Goal: Task Accomplishment & Management: Manage account settings

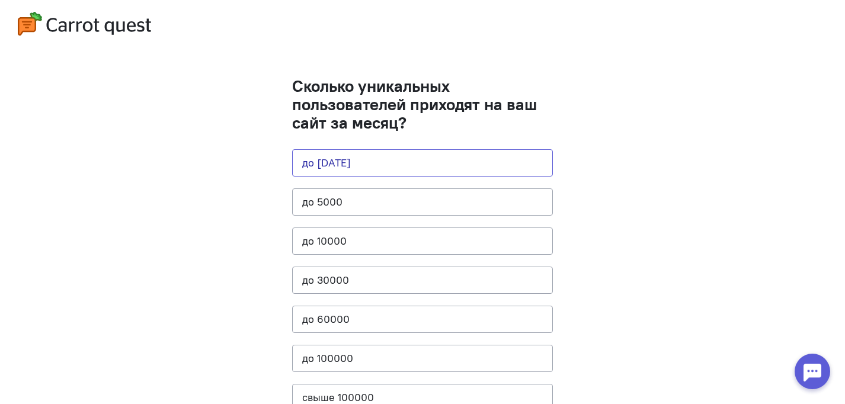
click at [364, 167] on button "до [DATE]" at bounding box center [422, 162] width 261 height 27
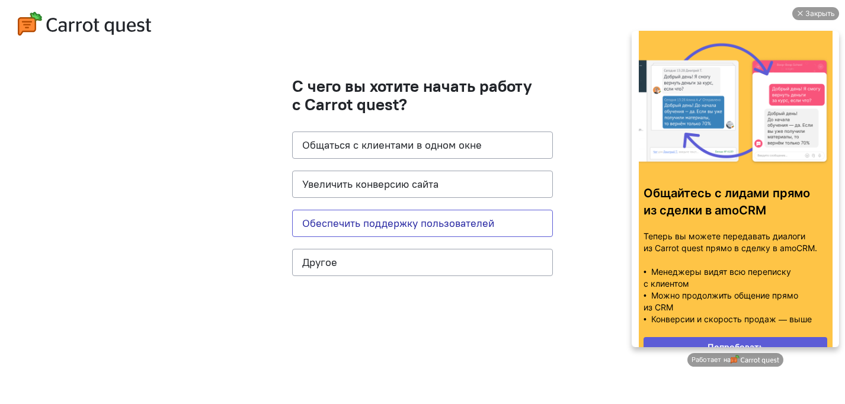
click at [353, 225] on button "Обеспечить поддержку пользователей" at bounding box center [422, 223] width 261 height 27
click at [463, 221] on button "Обеспечить поддержку пользователей" at bounding box center [422, 223] width 261 height 27
click at [824, 11] on div "Закрыть" at bounding box center [821, 13] width 30 height 13
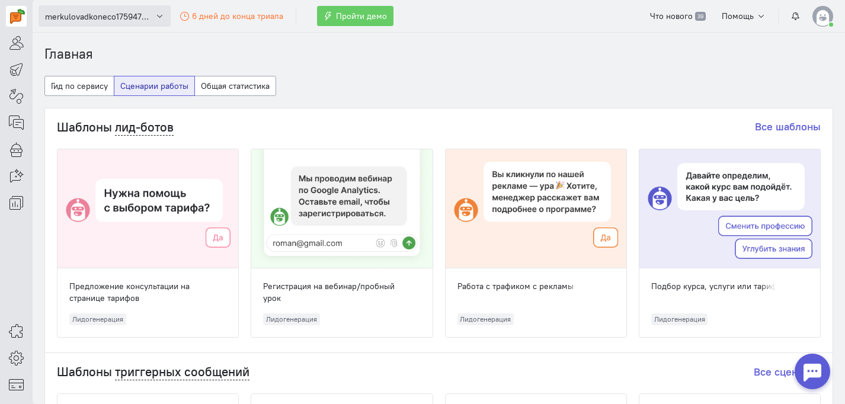
click at [85, 23] on button "merkulovadkoneco1759472658" at bounding box center [105, 15] width 132 height 21
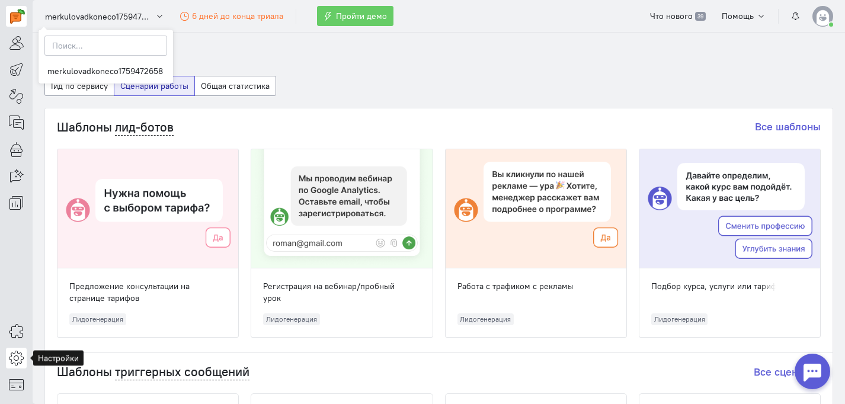
click at [7, 362] on link at bounding box center [16, 358] width 21 height 21
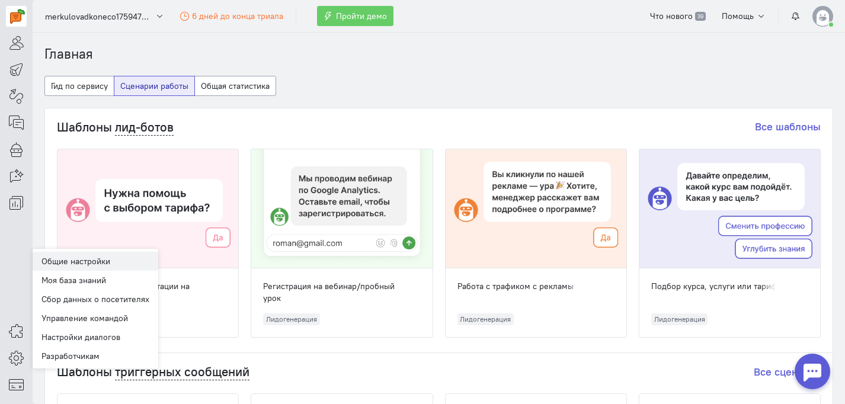
click at [91, 258] on link "Общие настройки" at bounding box center [96, 261] width 126 height 19
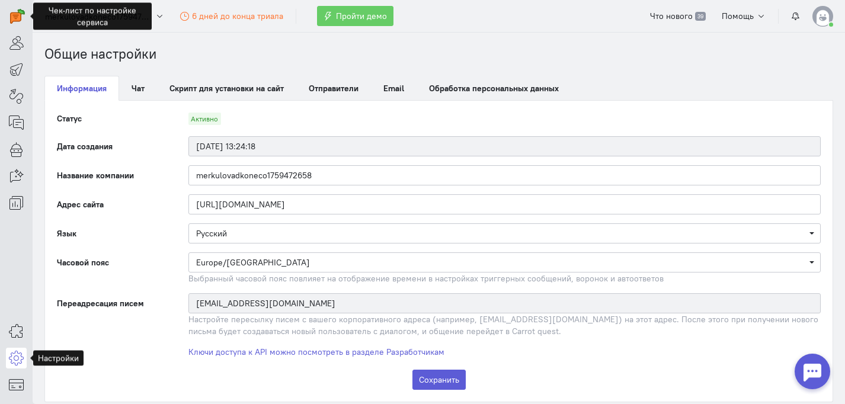
click at [18, 355] on icon at bounding box center [16, 358] width 15 height 14
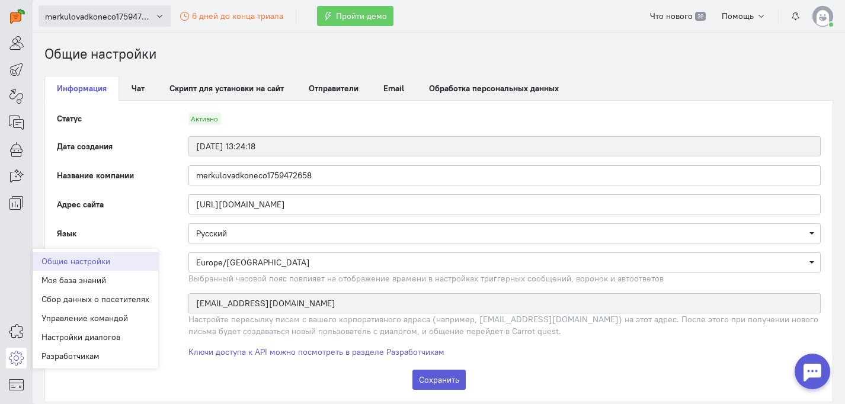
click at [156, 15] on icon "button" at bounding box center [159, 16] width 9 height 9
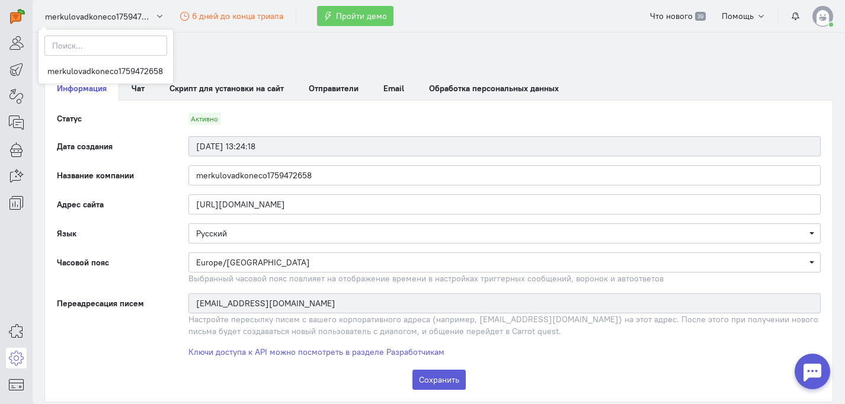
click at [827, 20] on img at bounding box center [823, 16] width 21 height 21
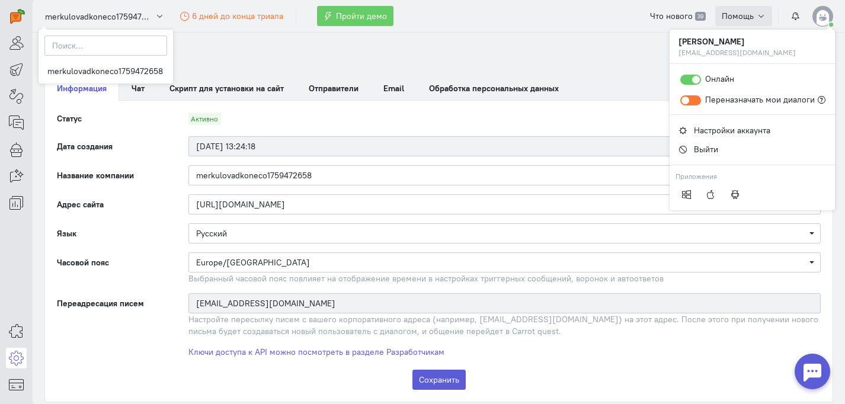
click at [745, 13] on span "Помощь" at bounding box center [738, 16] width 32 height 11
click at [566, 33] on section "Общие настройки Информация Чат Скрипт для установки на сайт Отправители Email О…" at bounding box center [439, 219] width 813 height 372
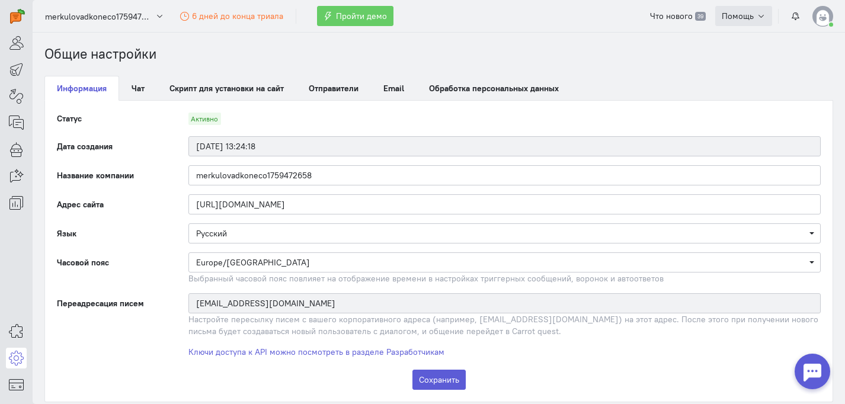
click at [752, 15] on span "Помощь" at bounding box center [738, 16] width 32 height 11
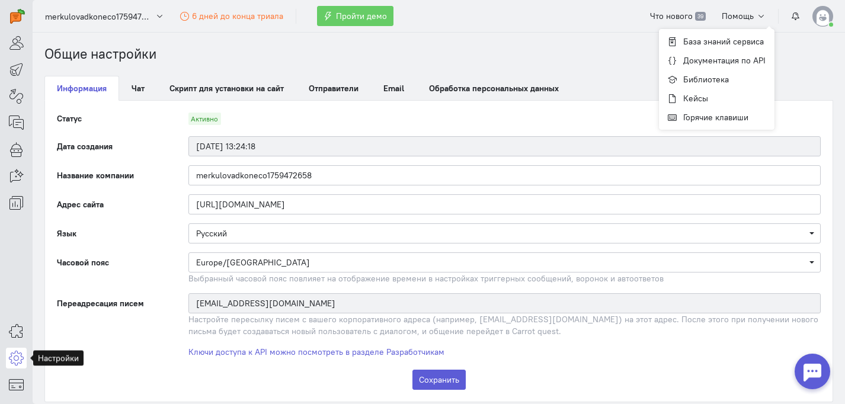
click at [18, 358] on icon at bounding box center [16, 358] width 15 height 14
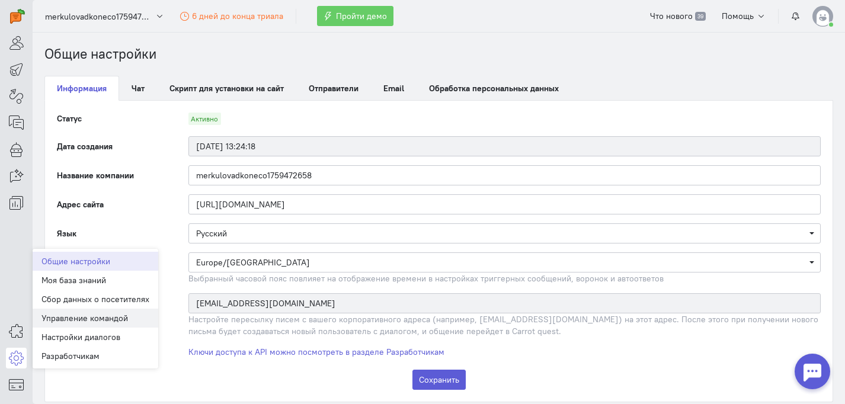
click at [131, 322] on link "Управление командой" at bounding box center [96, 318] width 126 height 19
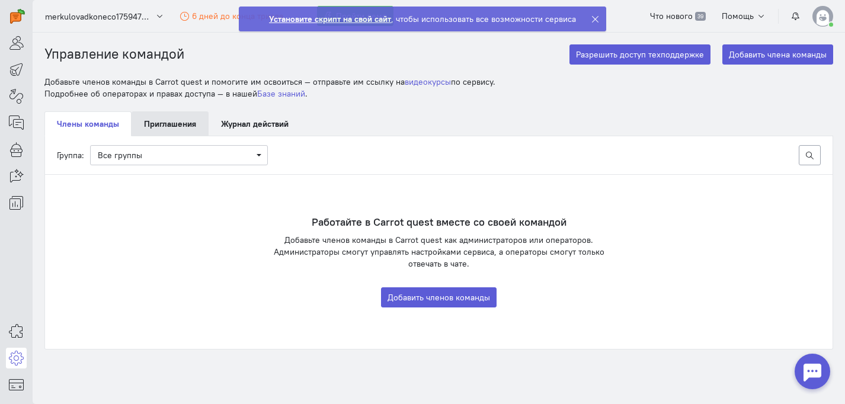
click at [166, 126] on link "Приглашения" at bounding box center [170, 123] width 77 height 25
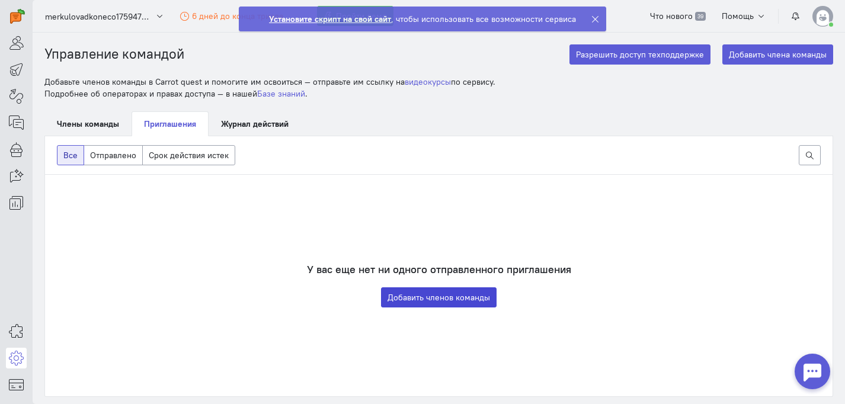
click at [451, 293] on button "Добавить членов команды" at bounding box center [439, 298] width 116 height 20
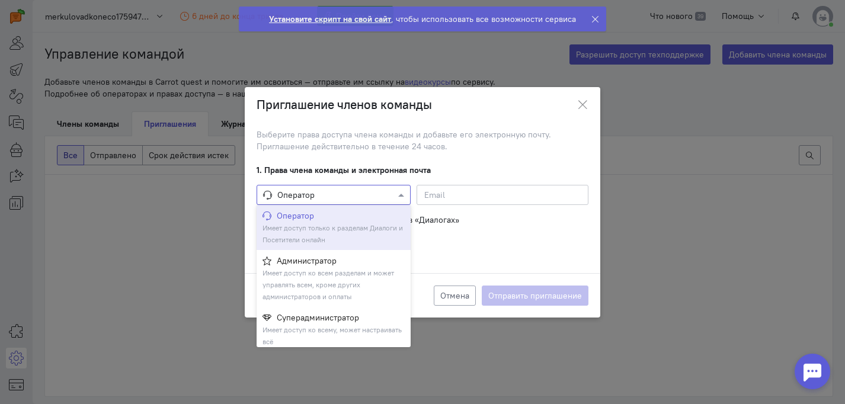
drag, startPoint x: 304, startPoint y: 204, endPoint x: 310, endPoint y: 198, distance: 8.8
click at [308, 202] on div "Оператор" at bounding box center [334, 195] width 154 height 20
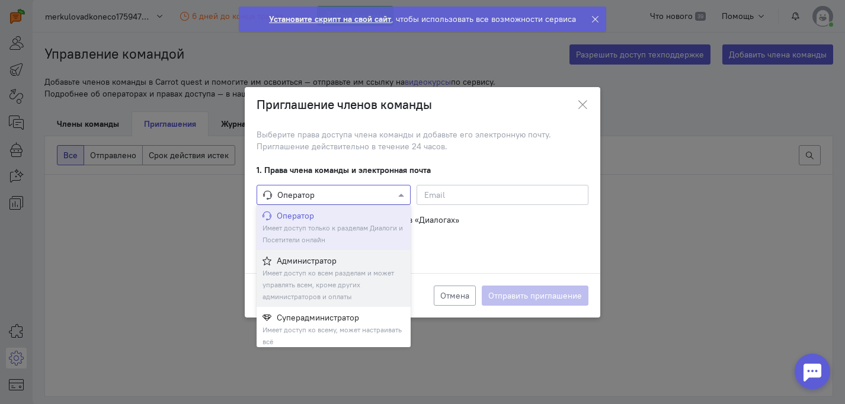
scroll to position [5, 0]
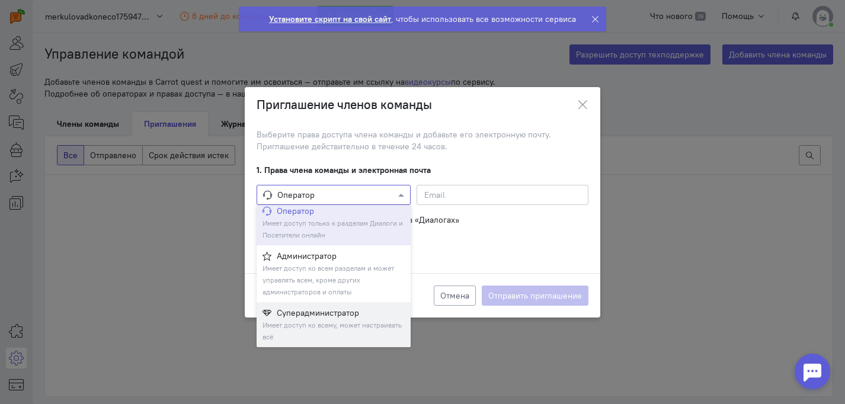
click at [317, 321] on small "Имеет доступ ко всему, может настраивать всё" at bounding box center [332, 331] width 139 height 21
checkbox input "true"
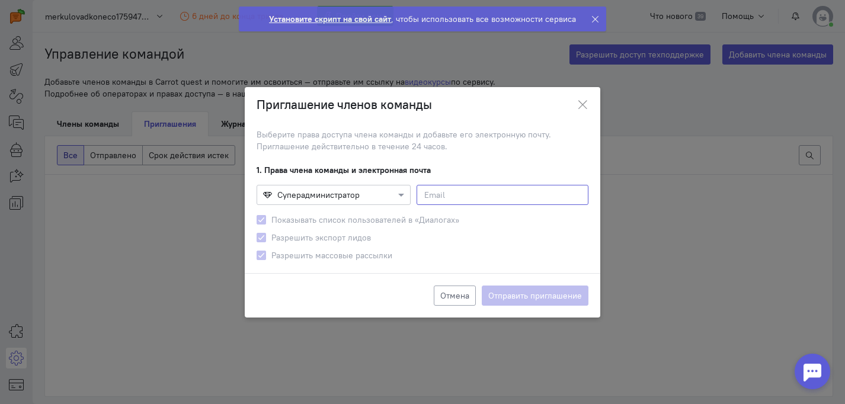
click at [497, 195] on input at bounding box center [503, 195] width 172 height 20
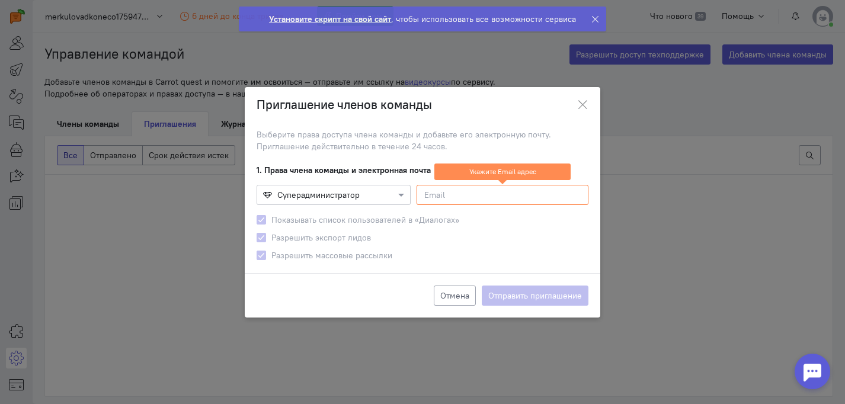
paste input "[EMAIL_ADDRESS][DOMAIN_NAME]"
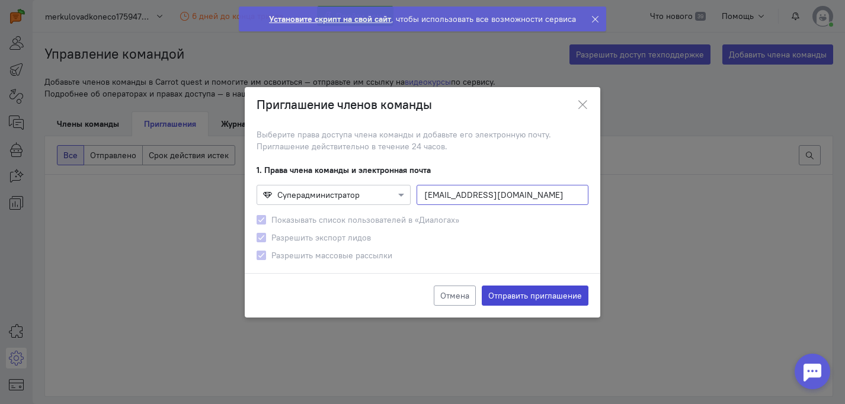
type input "[EMAIL_ADDRESS][DOMAIN_NAME]"
click at [504, 295] on button "Отправить приглашение" at bounding box center [535, 296] width 107 height 20
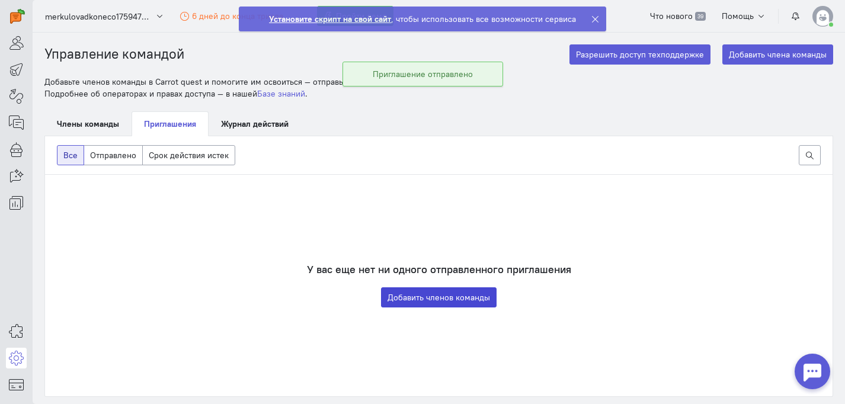
click at [472, 296] on button "Добавить членов команды" at bounding box center [439, 298] width 116 height 20
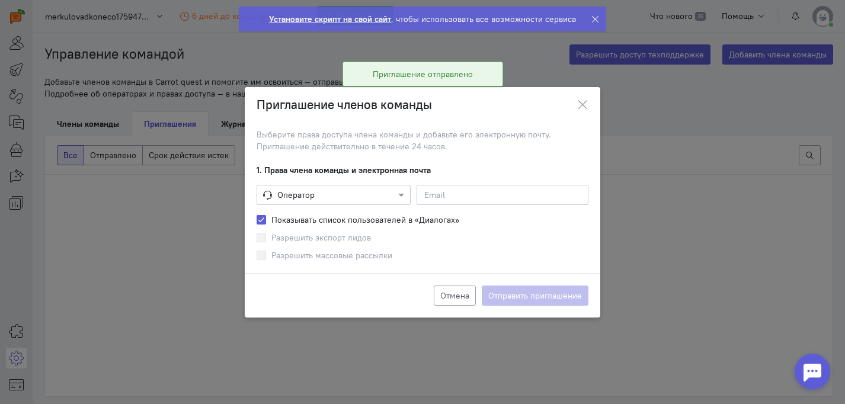
click at [376, 190] on div at bounding box center [333, 195] width 153 height 12
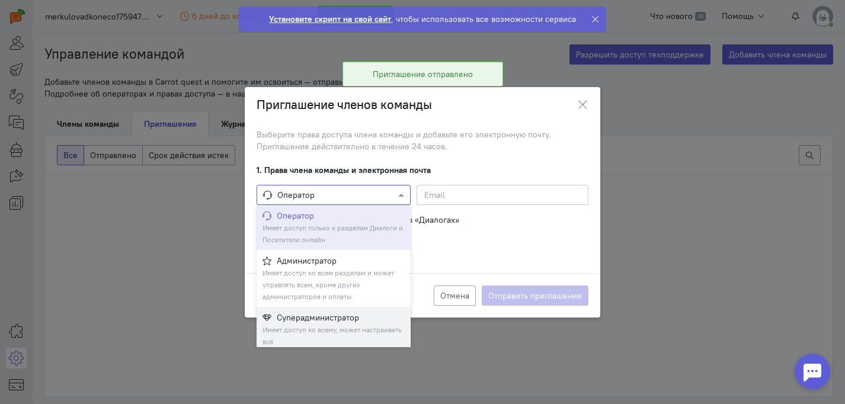
click at [343, 329] on small "Имеет доступ ко всему, может настраивать всё" at bounding box center [332, 335] width 139 height 21
checkbox input "true"
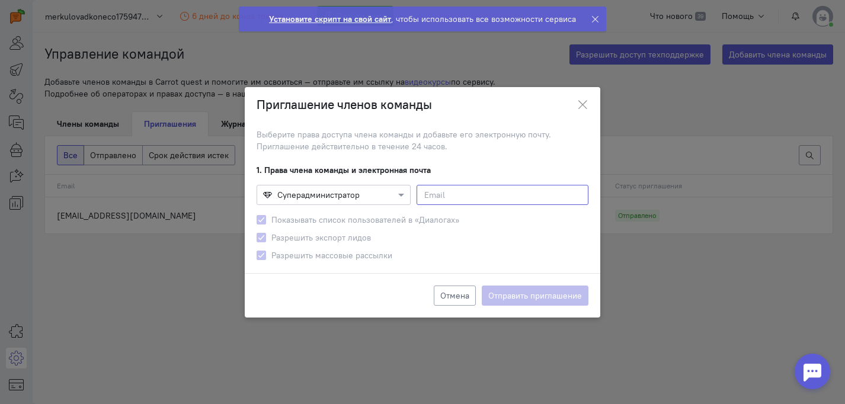
paste input "[EMAIL_ADDRESS][DOMAIN_NAME]"
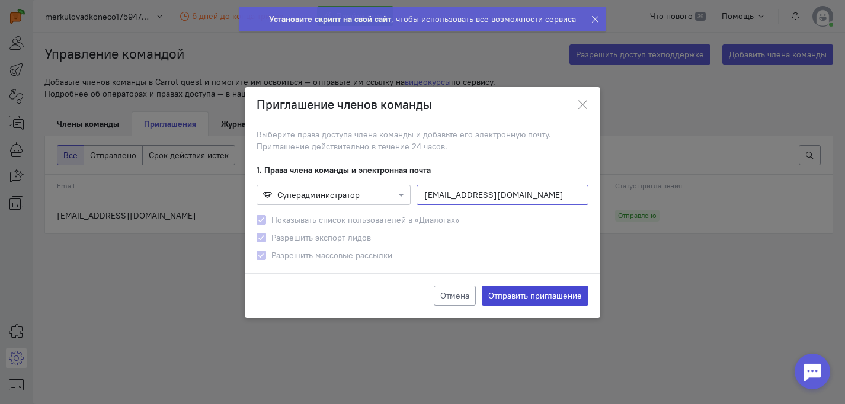
type input "[EMAIL_ADDRESS][DOMAIN_NAME]"
click at [529, 297] on button "Отправить приглашение" at bounding box center [535, 296] width 107 height 20
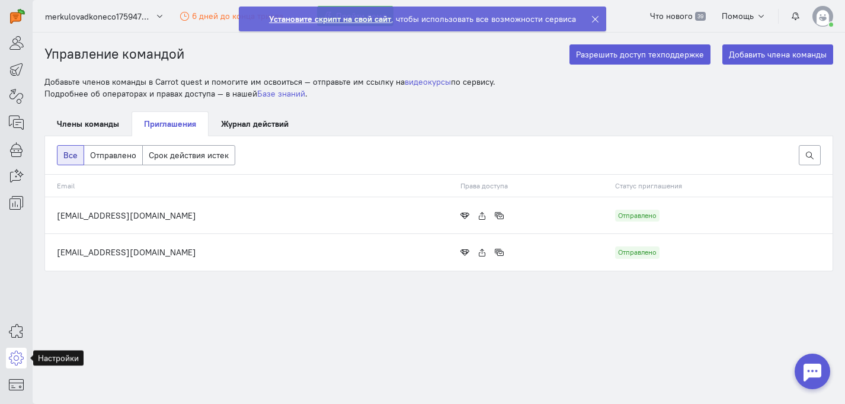
click at [18, 363] on icon at bounding box center [16, 358] width 15 height 14
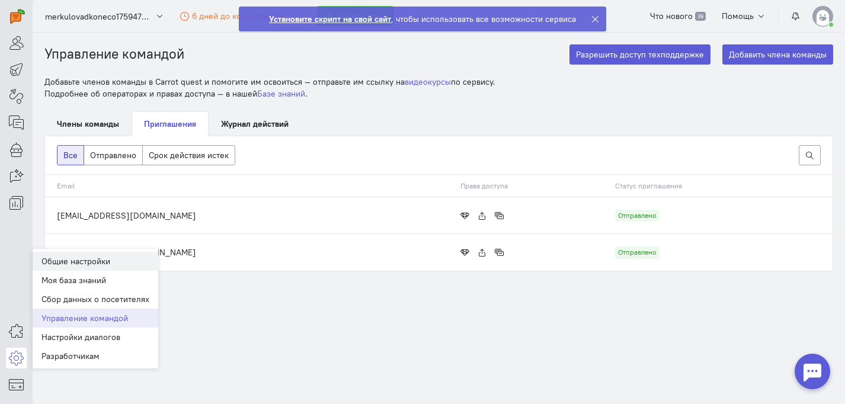
click at [132, 265] on link "Общие настройки" at bounding box center [96, 261] width 126 height 19
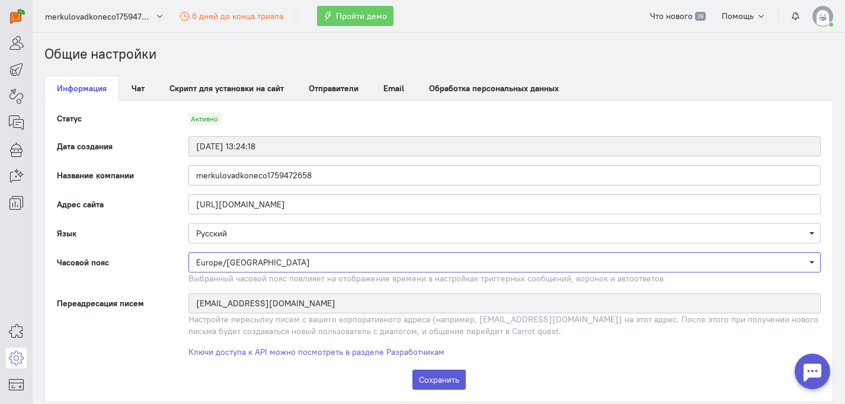
click at [253, 263] on span "Europe/[GEOGRAPHIC_DATA]" at bounding box center [253, 262] width 114 height 11
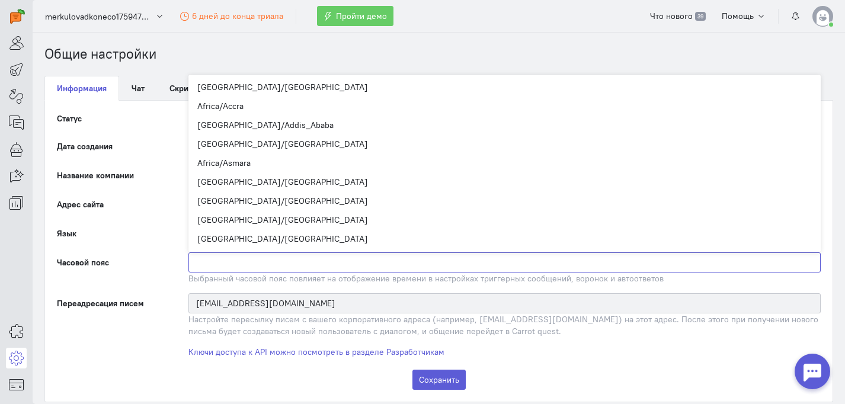
scroll to position [6407, 0]
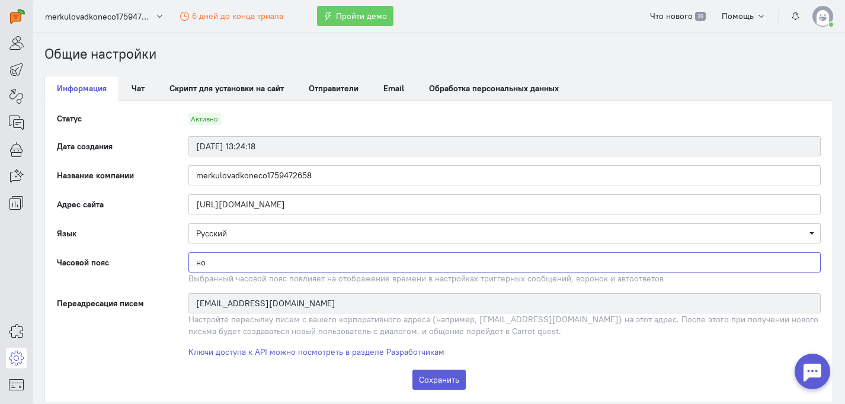
type input "н"
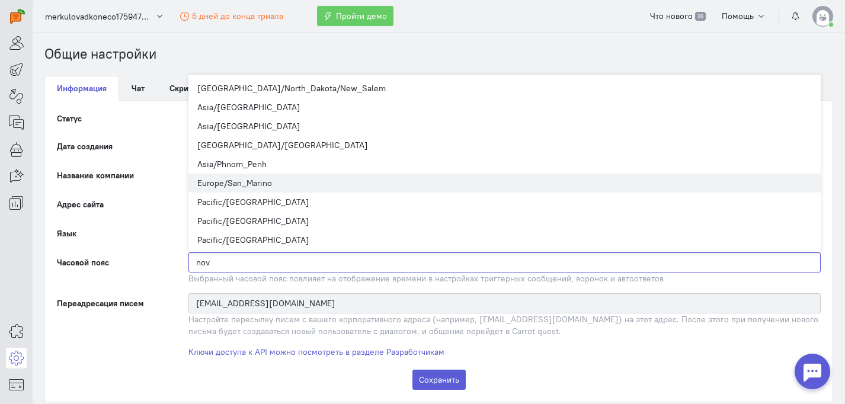
scroll to position [0, 0]
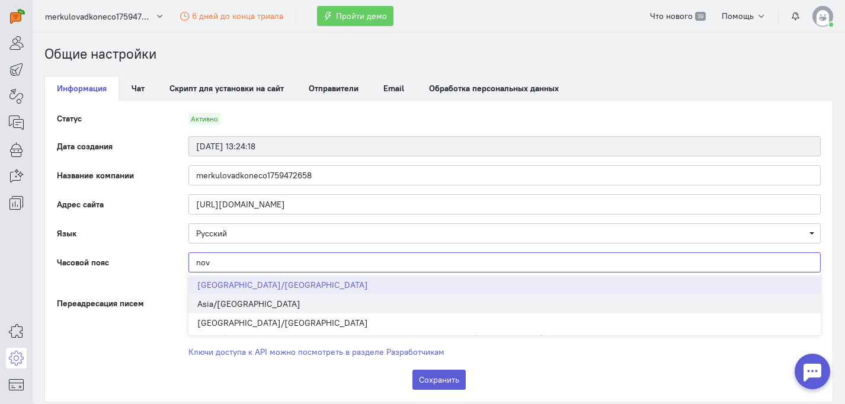
type input "nov"
click at [292, 308] on span "Asia/[GEOGRAPHIC_DATA]" at bounding box center [505, 304] width 633 height 19
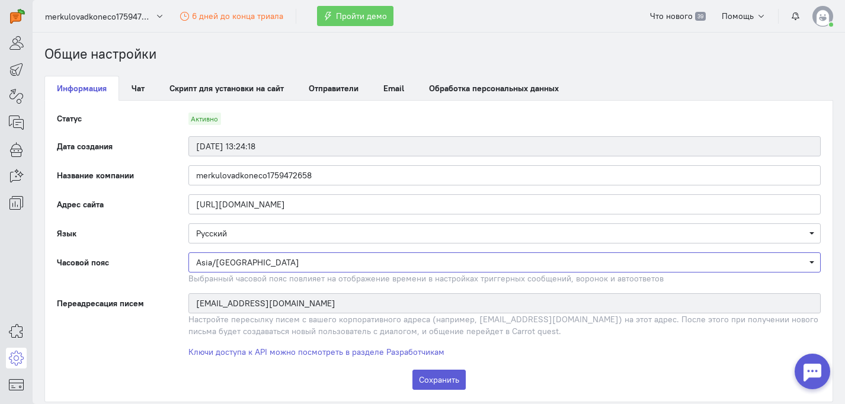
click at [301, 257] on span "Asia/[GEOGRAPHIC_DATA]" at bounding box center [505, 263] width 618 height 12
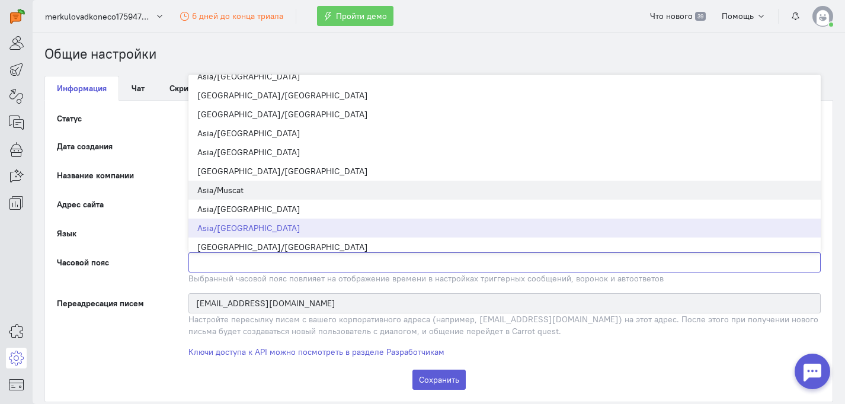
scroll to position [4742, 0]
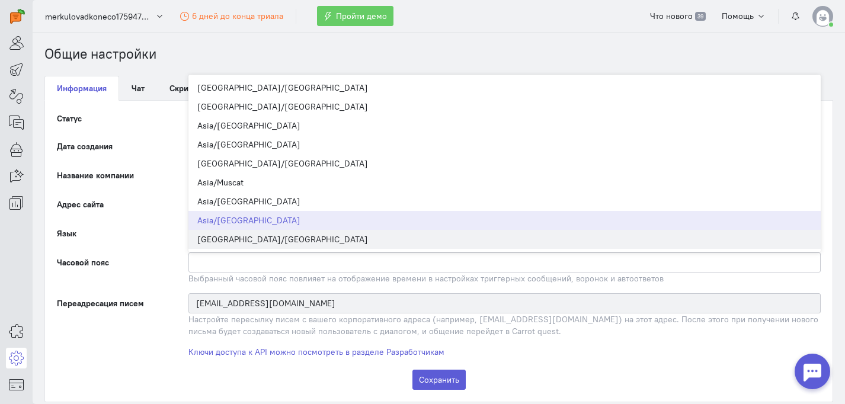
click at [304, 238] on span "[GEOGRAPHIC_DATA]/[GEOGRAPHIC_DATA]" at bounding box center [505, 239] width 633 height 19
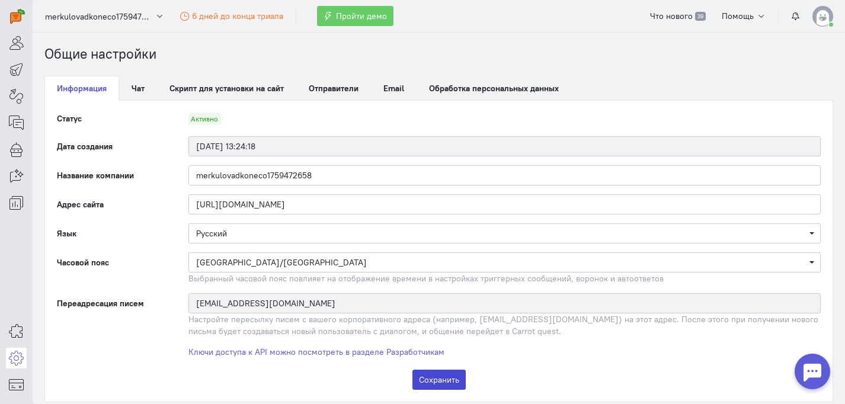
click at [432, 376] on button "Сохранить" at bounding box center [439, 380] width 53 height 20
click at [445, 379] on button "Сохранить" at bounding box center [439, 380] width 53 height 20
drag, startPoint x: 325, startPoint y: 168, endPoint x: 123, endPoint y: 170, distance: 202.1
click at [123, 170] on div "Название компании merkulovadkoneco1759472658" at bounding box center [439, 175] width 788 height 20
click at [250, 172] on input "merkulovadkoneco1759472658" at bounding box center [505, 175] width 633 height 20
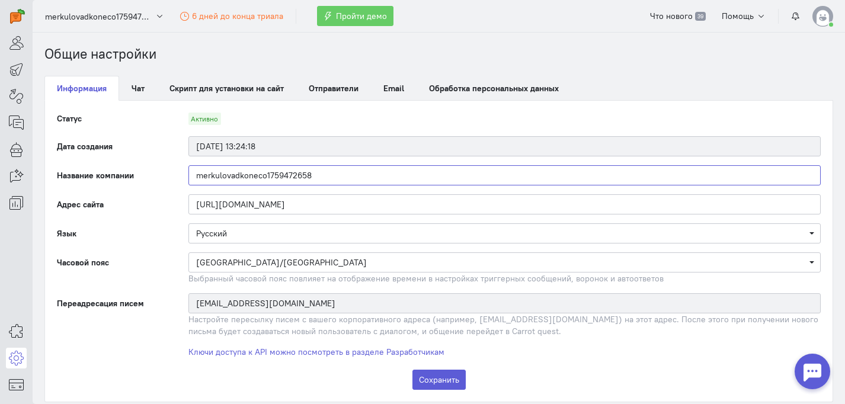
click at [249, 172] on input "merkulovadkoneco1759472658" at bounding box center [505, 175] width 633 height 20
paste input "finik"
type input "finik"
click at [445, 382] on button "Сохранить" at bounding box center [439, 380] width 53 height 20
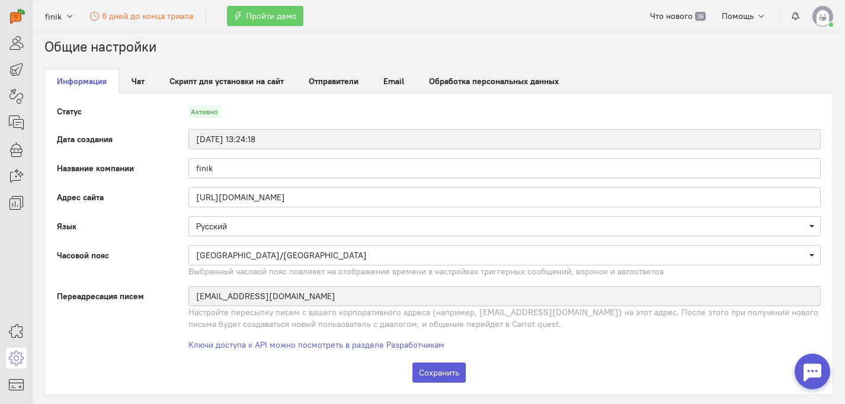
scroll to position [15, 0]
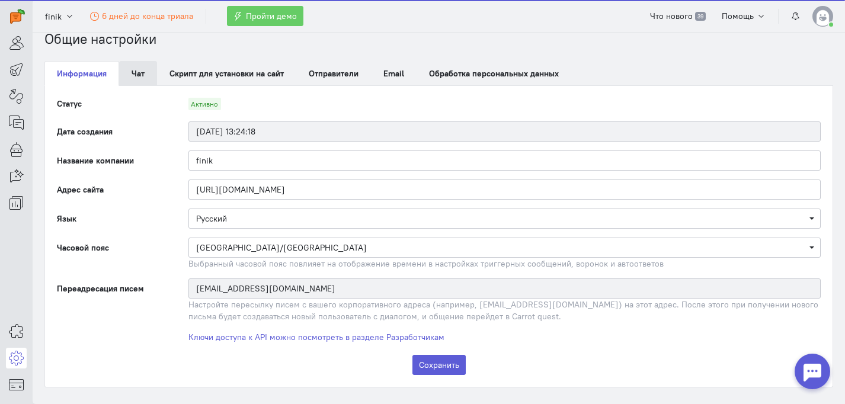
click at [150, 71] on link "Чат" at bounding box center [138, 73] width 38 height 25
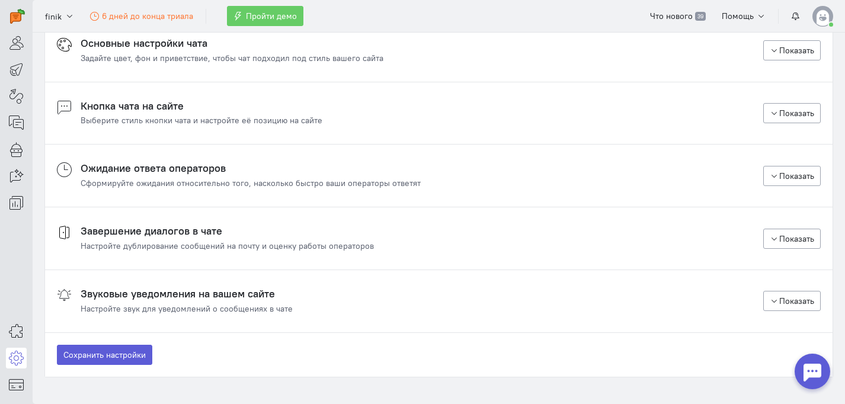
scroll to position [0, 0]
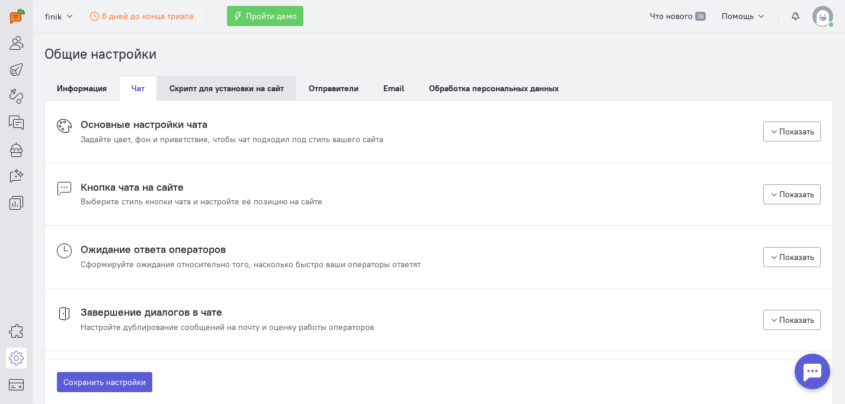
click at [262, 92] on link "Скрипт для установки на сайт" at bounding box center [226, 88] width 139 height 25
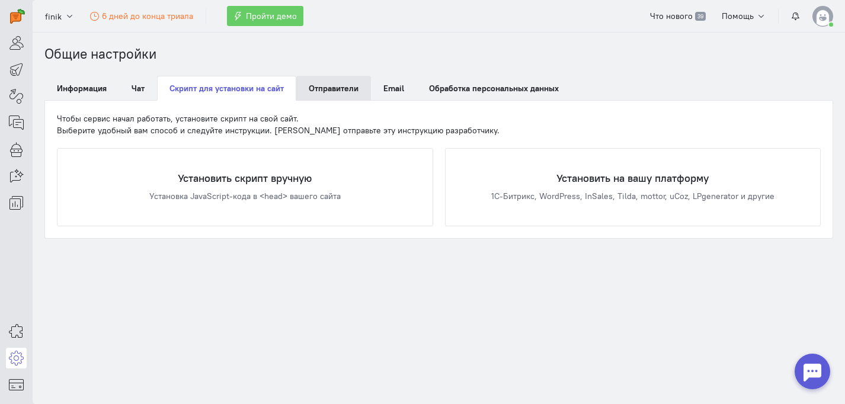
click at [315, 90] on span "Отправители" at bounding box center [334, 88] width 50 height 11
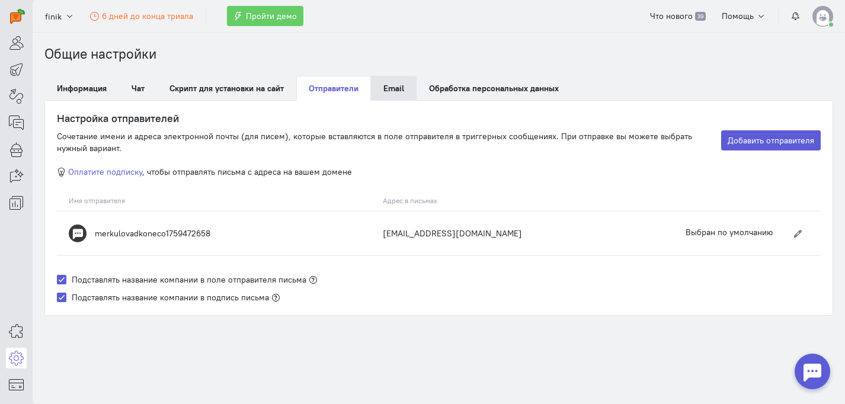
click at [388, 88] on span "Email" at bounding box center [394, 88] width 21 height 11
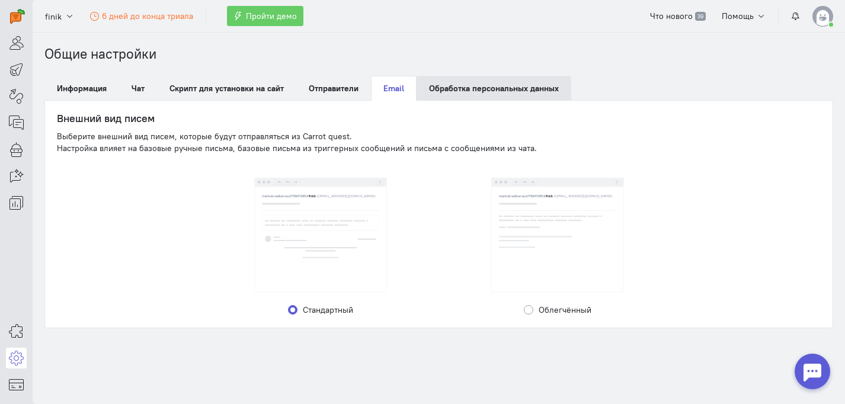
click at [472, 85] on link "Обработка персональных данных" at bounding box center [494, 88] width 155 height 25
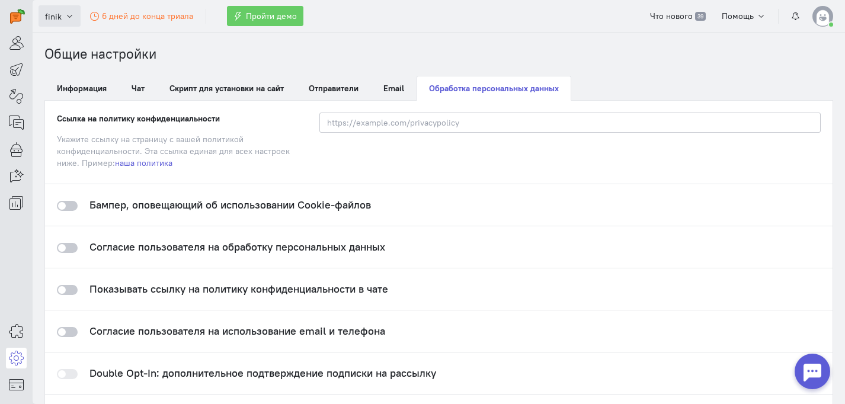
click at [63, 15] on button "finik" at bounding box center [60, 15] width 42 height 21
